Goal: Transaction & Acquisition: Purchase product/service

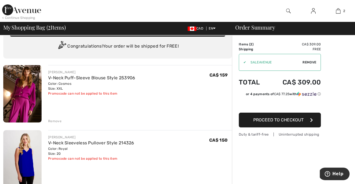
scroll to position [18, 0]
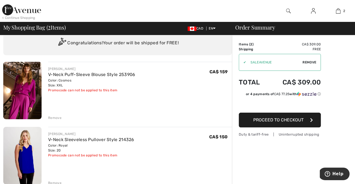
click at [27, 99] on img at bounding box center [22, 90] width 38 height 57
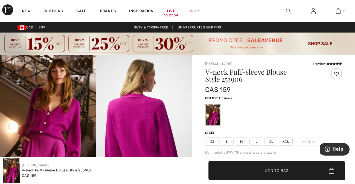
click at [320, 44] on img at bounding box center [177, 44] width 355 height 22
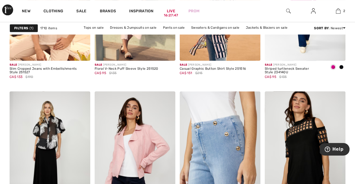
scroll to position [474, 0]
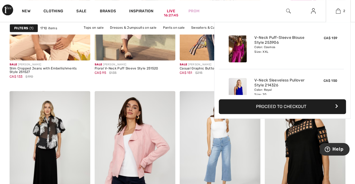
click at [274, 109] on button "Proceed to Checkout" at bounding box center [281, 106] width 127 height 15
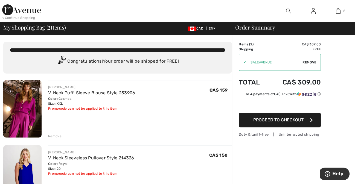
click at [259, 118] on span "Proceed to Checkout" at bounding box center [278, 119] width 50 height 5
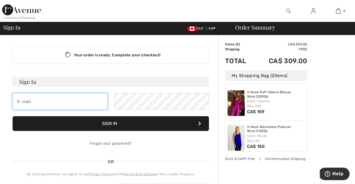
click at [45, 98] on input "email" at bounding box center [60, 101] width 95 height 16
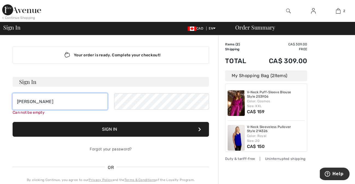
type input "bonnie@bonniealexander.com"
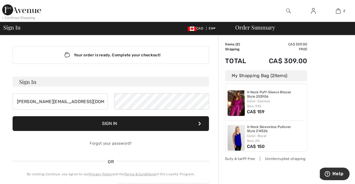
click at [124, 121] on button "Sign In" at bounding box center [111, 123] width 196 height 15
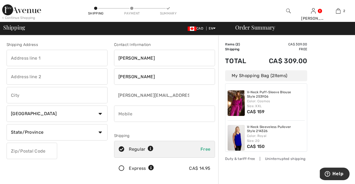
click at [48, 57] on input "text" at bounding box center [57, 58] width 101 height 16
type input "587 Lowry’s Road"
type input "Parksville"
select select "BC"
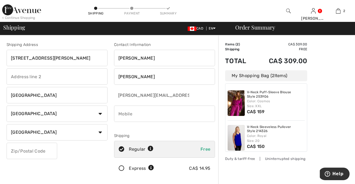
type input "V9P 2R8"
type input "7782406758"
type input "V9P2R8"
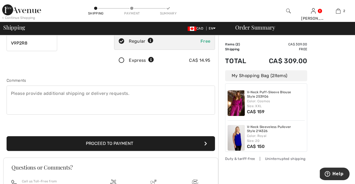
scroll to position [109, 0]
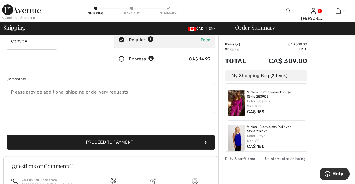
click at [101, 143] on button "Proceed to Payment" at bounding box center [111, 142] width 208 height 15
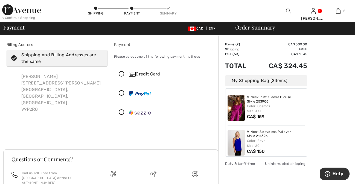
click at [34, 125] on div "Billing Address Shipping and Billing Addresses are the same Bonita Alexander 58…" at bounding box center [110, 89] width 215 height 120
click at [149, 75] on div "Credit Card" at bounding box center [170, 74] width 82 height 7
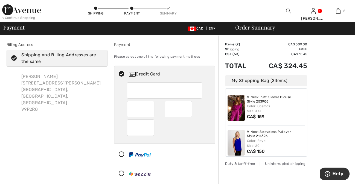
click at [184, 148] on div at bounding box center [162, 154] width 96 height 16
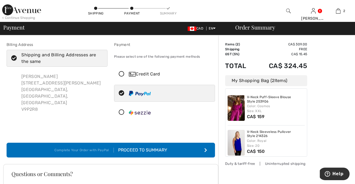
click at [147, 145] on button "Complete Your Order with PayPal Proceed to Summary" at bounding box center [111, 150] width 208 height 15
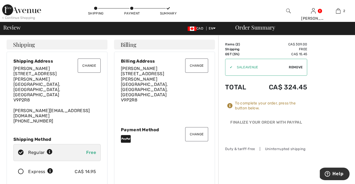
click at [198, 127] on button "Change" at bounding box center [196, 134] width 23 height 14
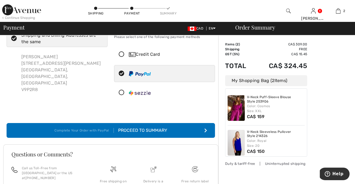
click at [149, 55] on div "Credit Card" at bounding box center [170, 54] width 82 height 7
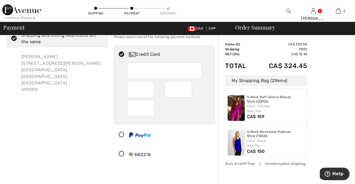
click at [73, 63] on div "[PERSON_NAME] [STREET_ADDRESS][PERSON_NAME]" at bounding box center [57, 73] width 101 height 48
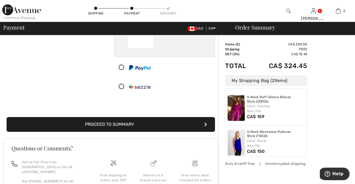
scroll to position [96, 0]
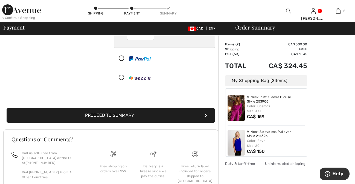
click at [178, 115] on button "Proceed to Summary" at bounding box center [111, 115] width 208 height 15
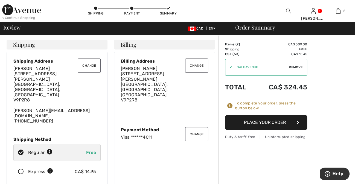
click at [262, 122] on button "Place Your Order" at bounding box center [266, 122] width 82 height 15
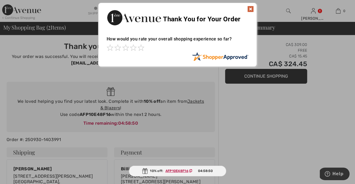
click at [249, 6] on img at bounding box center [250, 9] width 7 height 7
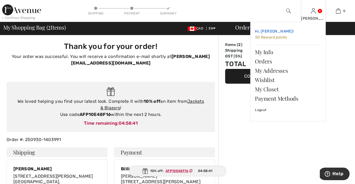
click at [290, 36] on link "Hi, Bonita! 30 Reward points" at bounding box center [288, 34] width 66 height 16
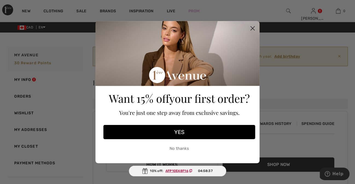
click at [253, 26] on circle "Close dialog" at bounding box center [252, 27] width 9 height 9
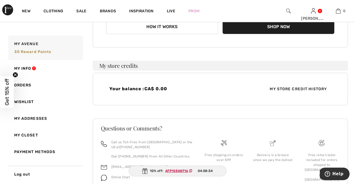
scroll to position [161, 0]
